Goal: Task Accomplishment & Management: Manage account settings

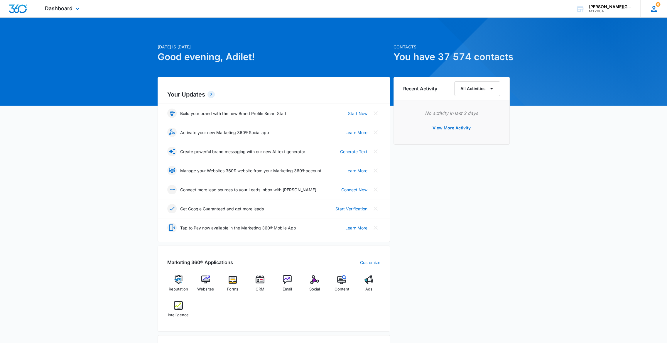
click at [654, 8] on icon at bounding box center [654, 9] width 6 height 6
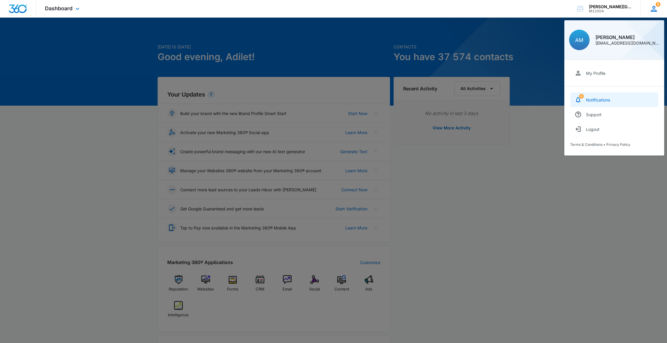
click at [603, 105] on link "6 Notifications" at bounding box center [614, 99] width 88 height 15
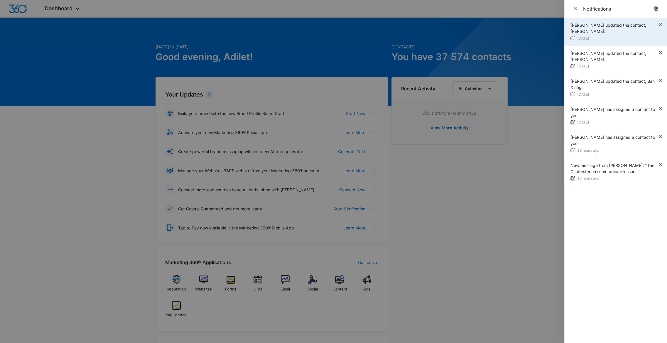
click at [623, 30] on div "Ekaterina Deriabina updated the contact, Allie Zhao." at bounding box center [614, 28] width 88 height 12
click at [631, 29] on div "Ekaterina Deriabina updated the contact, Allie Zhao." at bounding box center [614, 28] width 88 height 12
click at [595, 35] on div "Ekaterina Deriabina updated the contact, Allie Zhao. 13 days ago" at bounding box center [614, 32] width 88 height 20
click at [609, 26] on span "Ekaterina Deriabina updated the contact, Allie Zhao." at bounding box center [608, 28] width 76 height 11
click at [661, 26] on icon "button" at bounding box center [660, 24] width 5 height 5
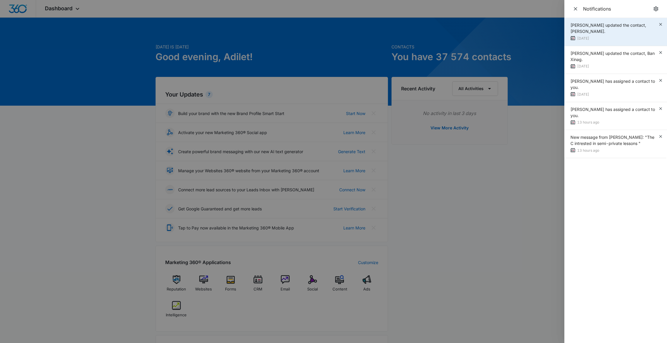
click at [596, 34] on div "Ekaterina Deriabina updated the contact, Allie Zhao." at bounding box center [614, 28] width 88 height 12
click at [660, 22] on icon "button" at bounding box center [660, 24] width 5 height 5
click at [662, 23] on icon "button" at bounding box center [660, 24] width 5 height 5
click at [619, 31] on div "Ekaterina Deriabina has assigned a contact to you." at bounding box center [614, 28] width 88 height 12
click at [589, 38] on div "13 days ago" at bounding box center [614, 39] width 88 height 6
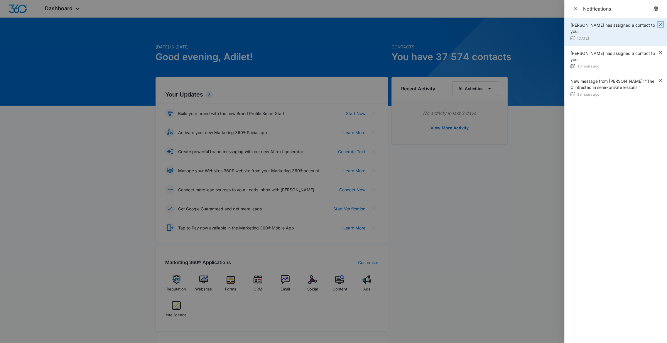
click at [660, 22] on icon "button" at bounding box center [660, 24] width 5 height 5
click at [661, 23] on icon "button" at bounding box center [660, 24] width 5 height 5
click at [661, 25] on icon "button" at bounding box center [660, 24] width 5 height 5
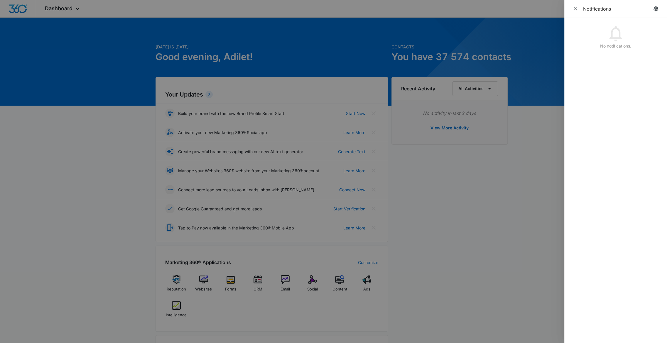
click at [544, 81] on div at bounding box center [333, 171] width 667 height 343
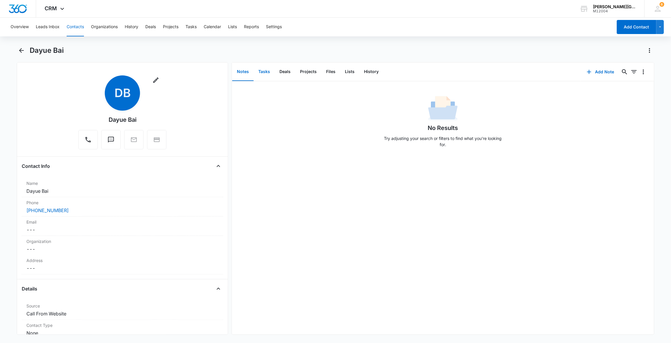
click at [264, 71] on button "Tasks" at bounding box center [264, 72] width 21 height 18
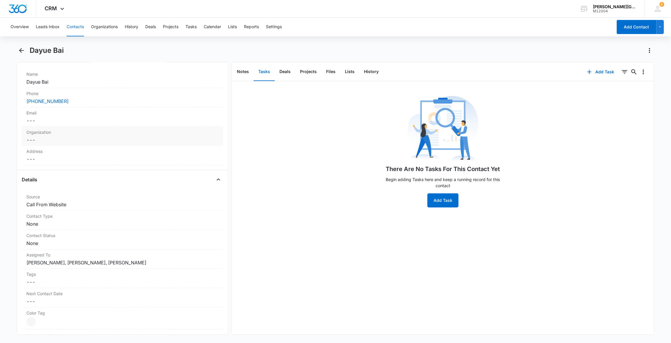
scroll to position [80, 0]
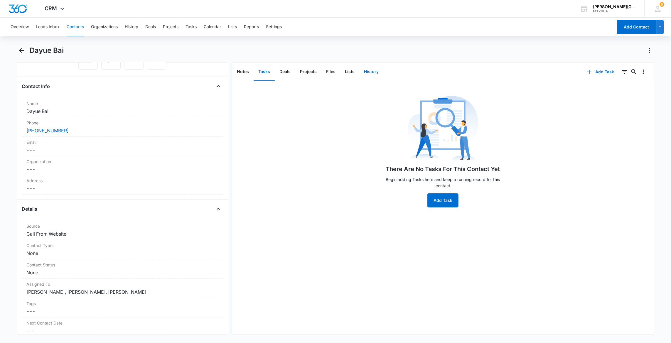
click at [371, 74] on button "History" at bounding box center [371, 72] width 24 height 18
